Goal: Task Accomplishment & Management: Use online tool/utility

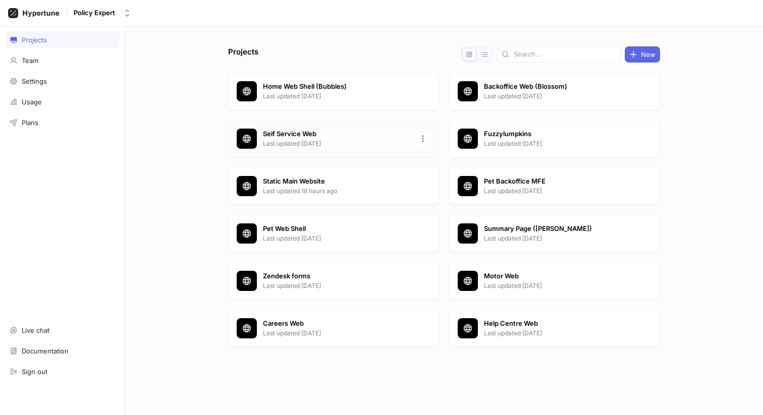
click at [342, 136] on p "Self Service Web" at bounding box center [336, 134] width 146 height 10
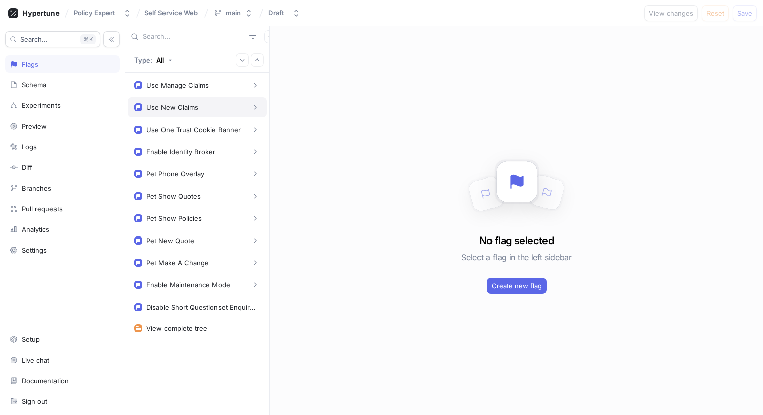
click at [214, 107] on div "Use New Claims" at bounding box center [197, 107] width 126 height 10
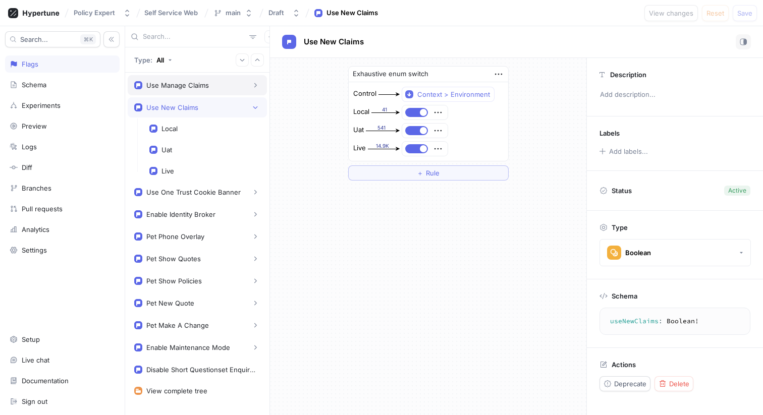
click at [196, 86] on div "Use Manage Claims" at bounding box center [177, 85] width 63 height 8
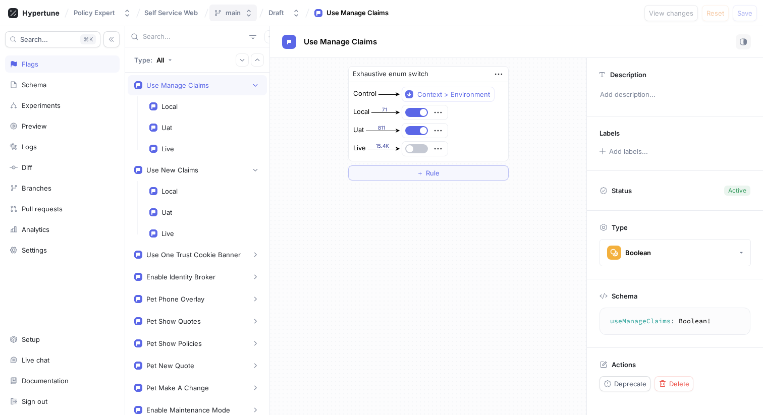
click at [230, 12] on div "main" at bounding box center [233, 13] width 15 height 9
click at [241, 18] on button "main" at bounding box center [232, 13] width 47 height 17
click at [198, 16] on span "Self Service Web" at bounding box center [171, 12] width 54 height 7
click at [392, 284] on div "Exhaustive enum switch Control Context > Environment Local 71 Uat 811 Live 15.4…" at bounding box center [428, 236] width 316 height 357
click at [46, 149] on div "Logs" at bounding box center [62, 147] width 105 height 8
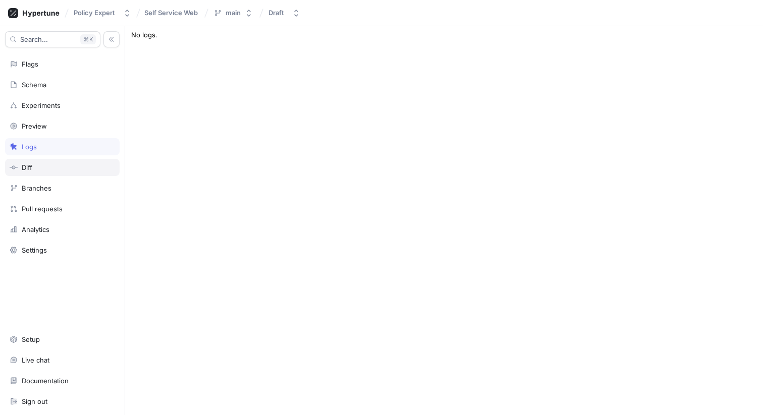
click at [52, 164] on div "Diff" at bounding box center [62, 168] width 105 height 8
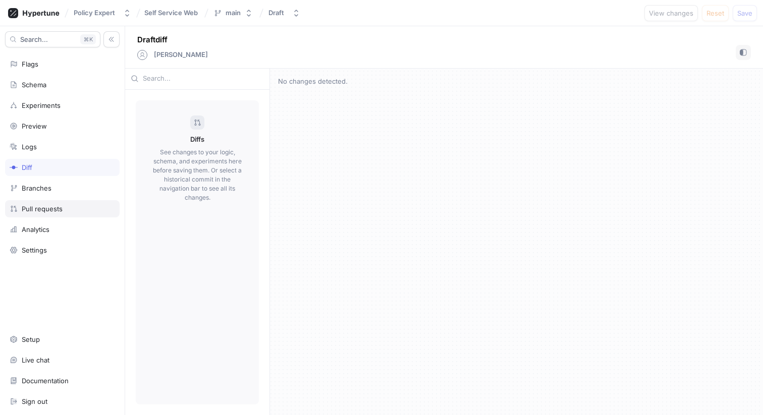
click at [65, 212] on div "Pull requests" at bounding box center [62, 209] width 105 height 8
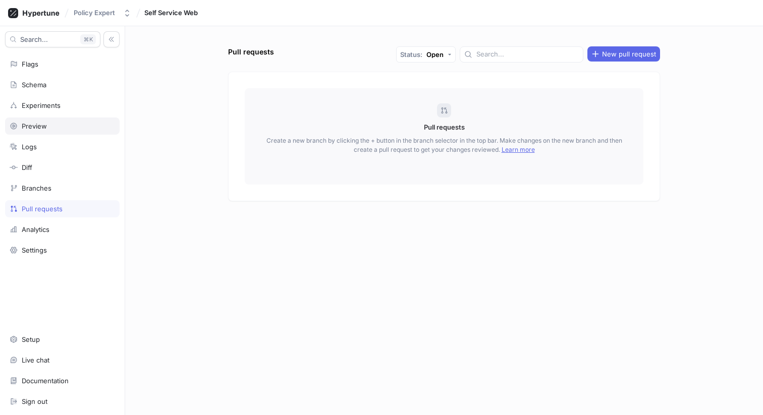
click at [55, 126] on div "Preview" at bounding box center [62, 126] width 105 height 8
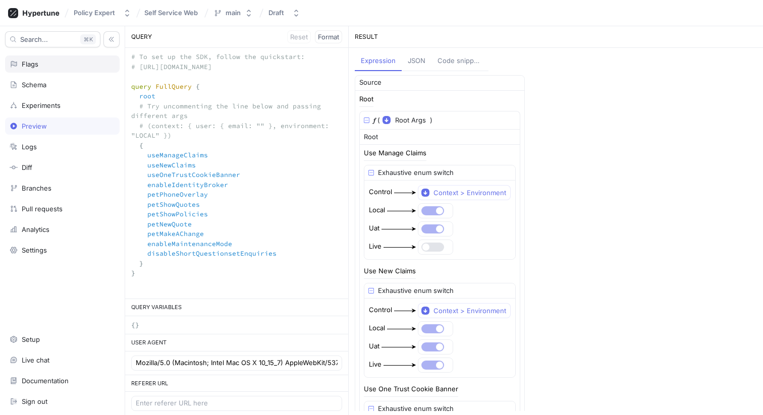
click at [58, 66] on div "Flags" at bounding box center [62, 64] width 105 height 8
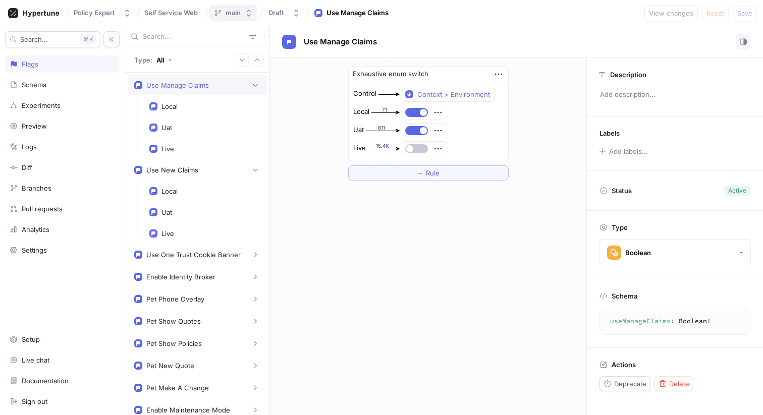
click at [233, 12] on div "main" at bounding box center [233, 13] width 15 height 9
click at [243, 17] on button "main" at bounding box center [232, 13] width 47 height 17
click at [206, 17] on icon at bounding box center [206, 13] width 4 height 9
click at [499, 69] on icon "button" at bounding box center [498, 74] width 11 height 11
click at [530, 59] on div "Exhaustive enum switch Control Context > Environment Local 71 Uat 811 Live 15.4…" at bounding box center [428, 123] width 316 height 131
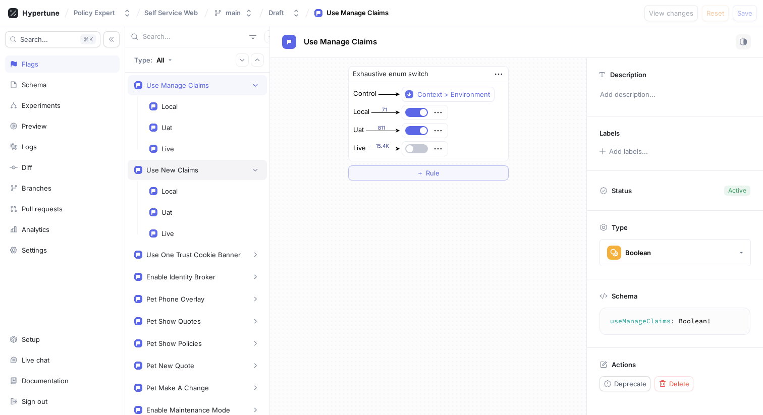
click at [167, 180] on div "Use New Claims" at bounding box center [197, 170] width 139 height 20
type textarea "useNewClaims: Boolean!"
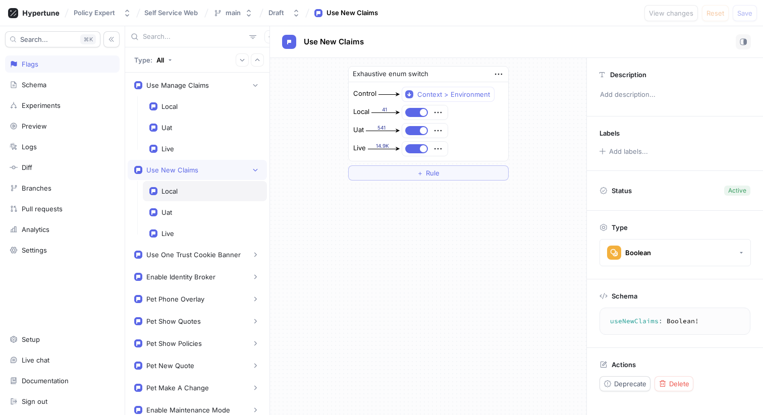
click at [177, 194] on div "Local" at bounding box center [170, 191] width 16 height 8
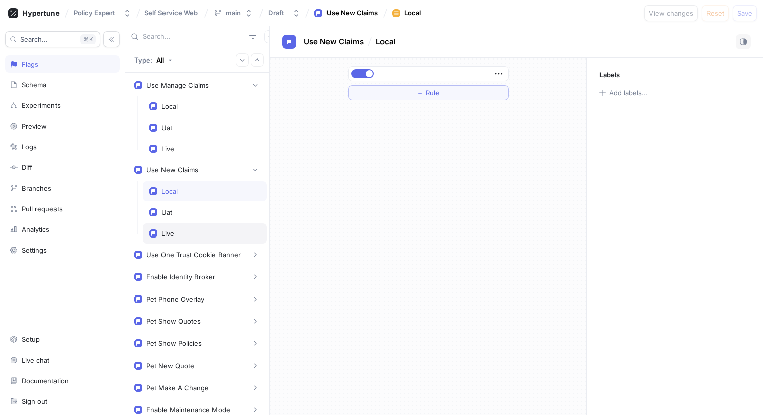
click at [183, 235] on div "Live" at bounding box center [204, 234] width 111 height 8
click at [127, 16] on icon "button" at bounding box center [127, 13] width 8 height 8
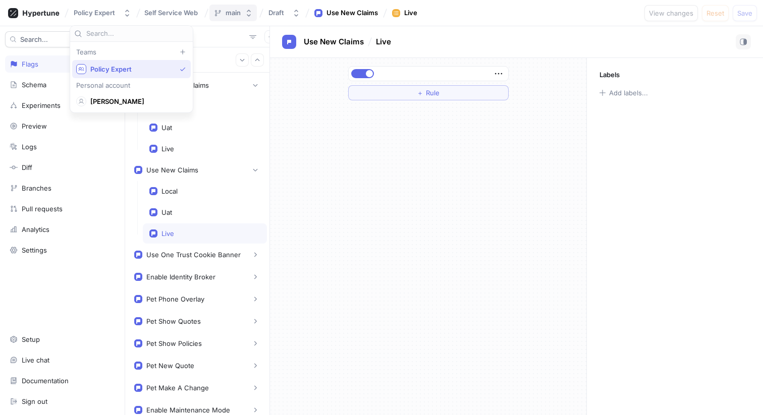
click at [249, 12] on icon "button" at bounding box center [249, 13] width 8 height 8
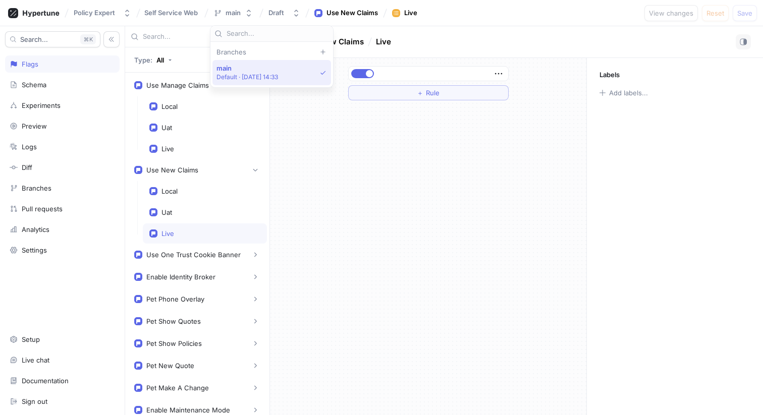
click at [247, 76] on p "Default ‧ [DATE] 14:33" at bounding box center [248, 77] width 62 height 9
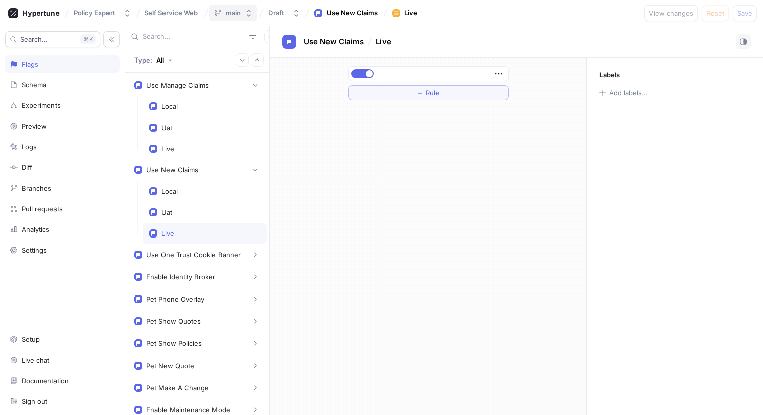
click at [249, 11] on icon "button" at bounding box center [249, 13] width 4 height 7
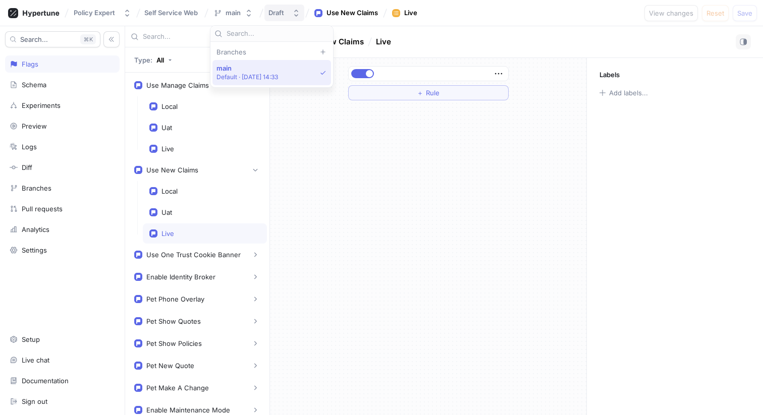
click at [293, 14] on icon "button" at bounding box center [296, 13] width 8 height 8
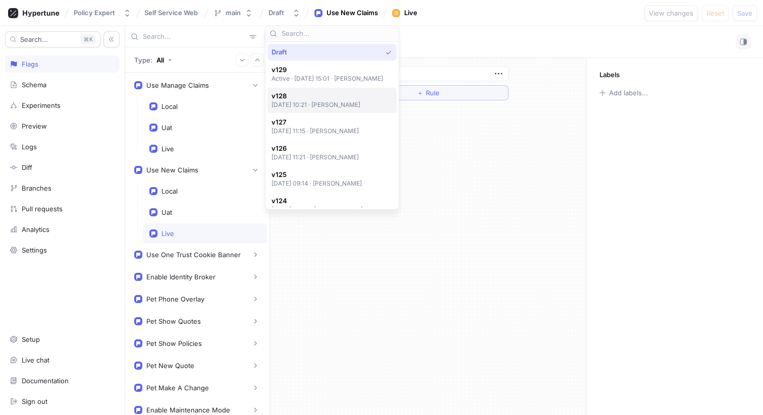
click at [361, 97] on span "v128" at bounding box center [316, 96] width 89 height 9
